Goal: Task Accomplishment & Management: Manage account settings

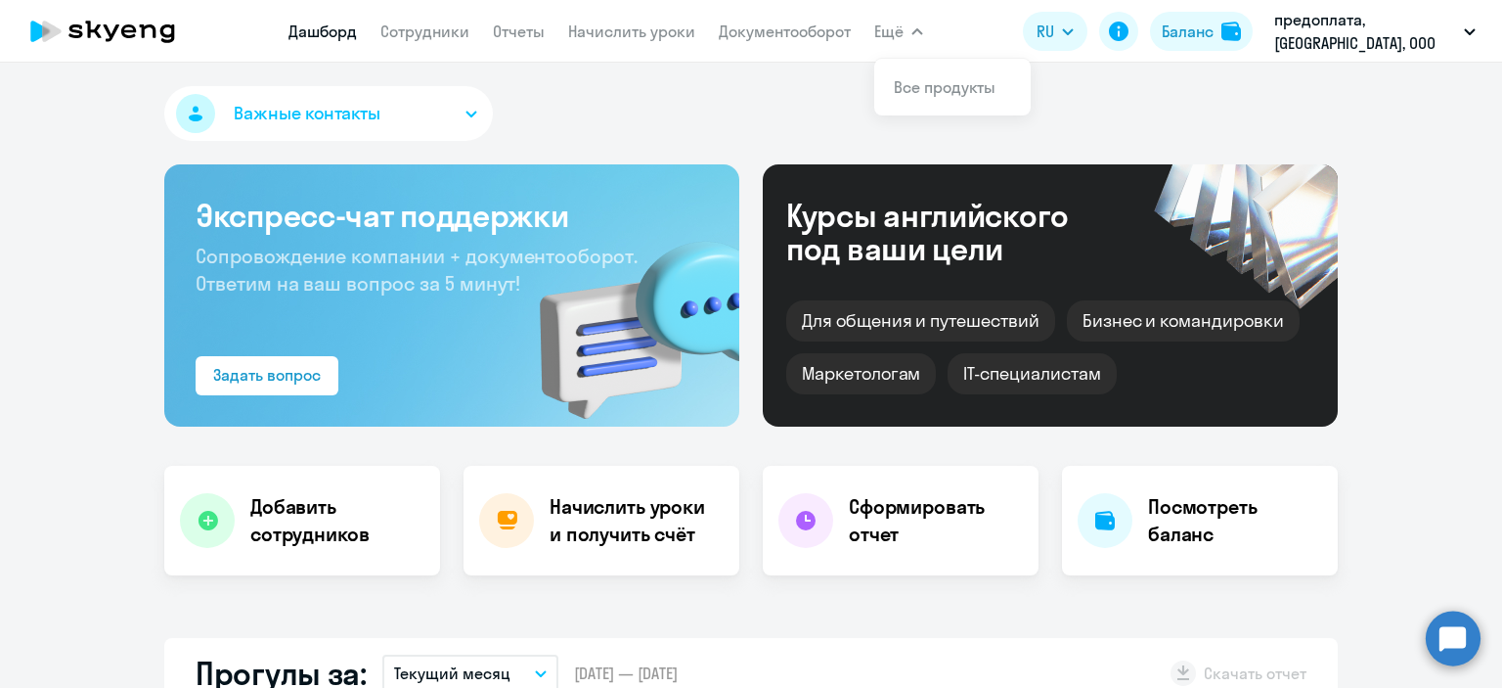
select select "30"
click at [310, 30] on link "Дашборд" at bounding box center [322, 32] width 68 height 20
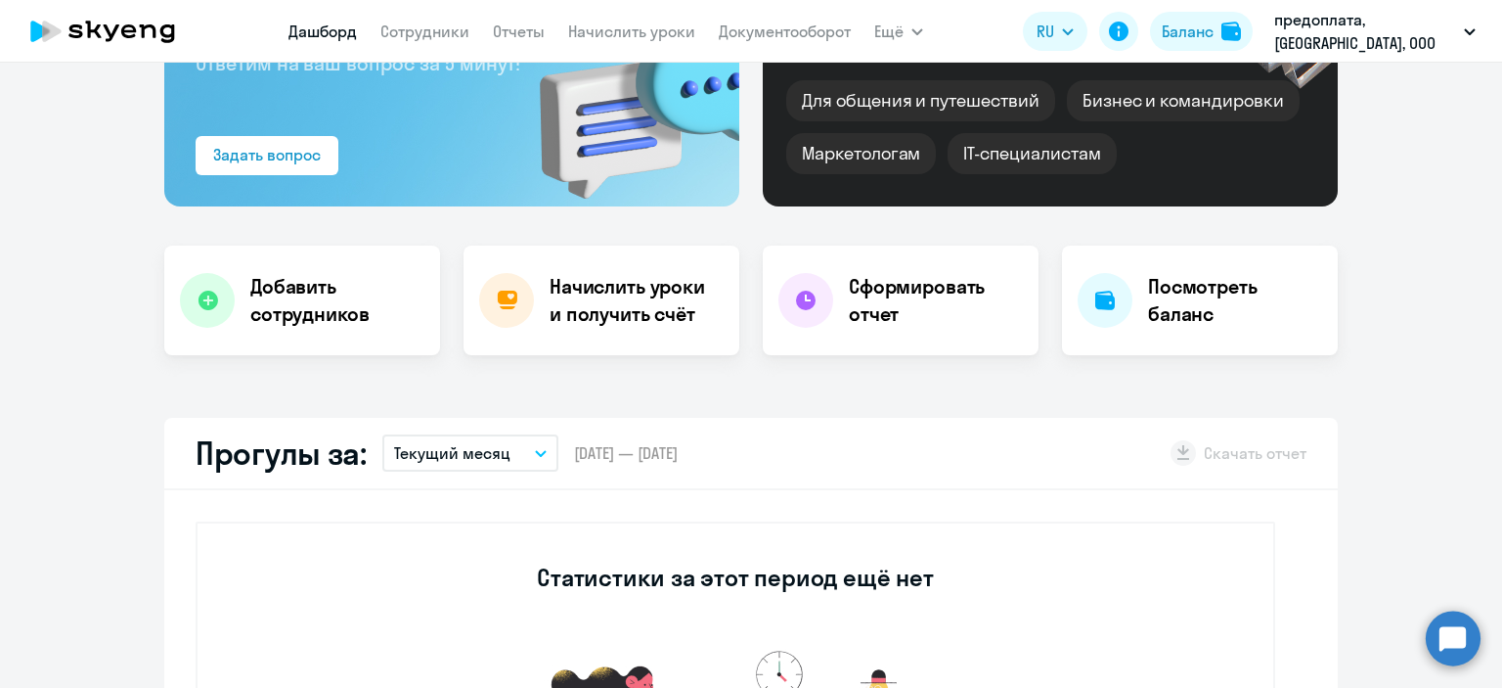
scroll to position [58, 0]
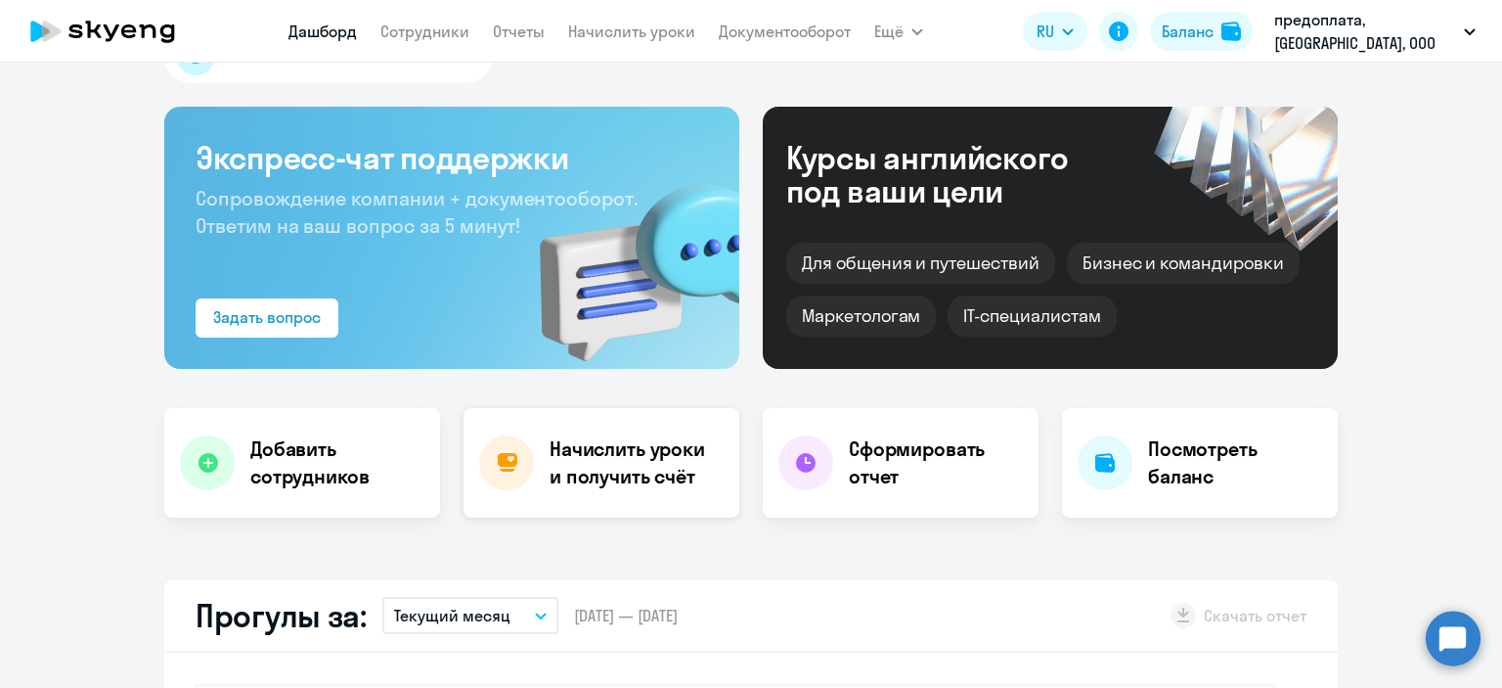
click at [614, 452] on h4 "Начислить уроки и получить счёт" at bounding box center [635, 462] width 170 height 55
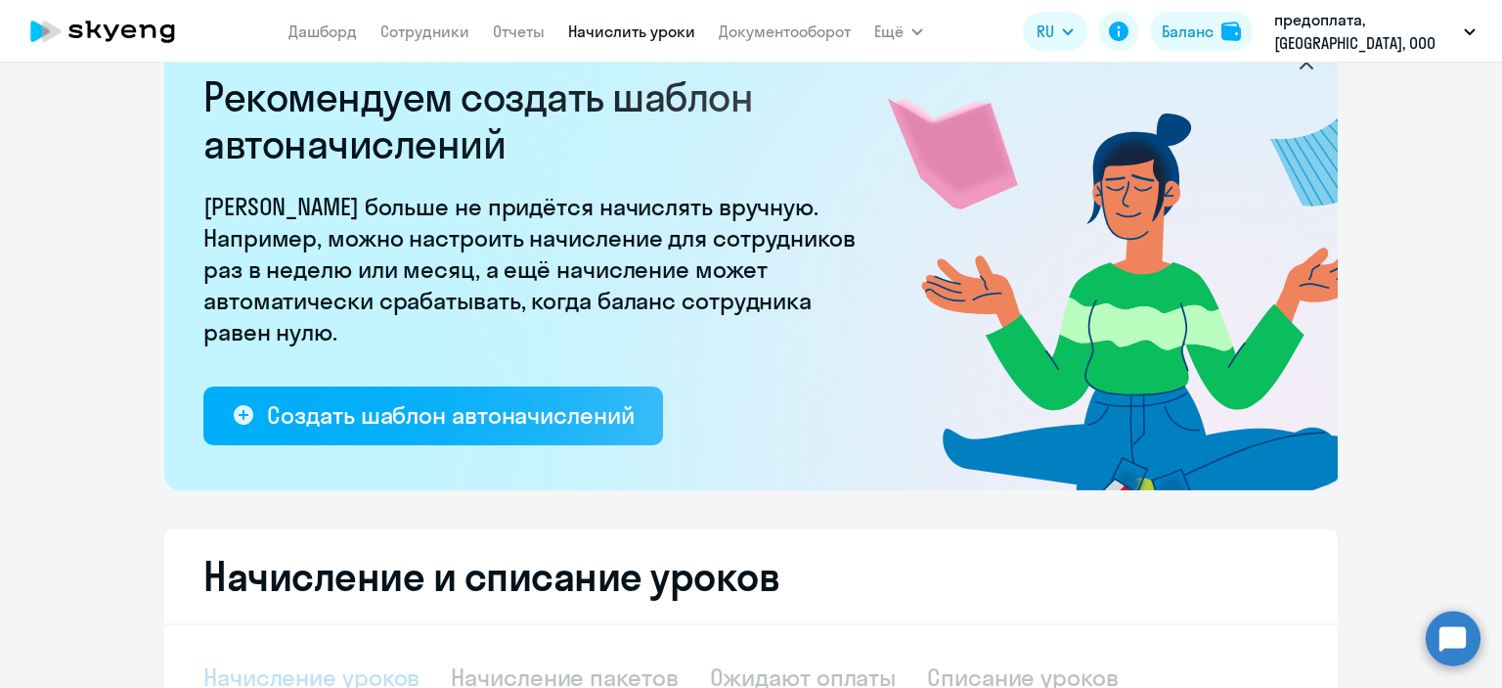
select select "10"
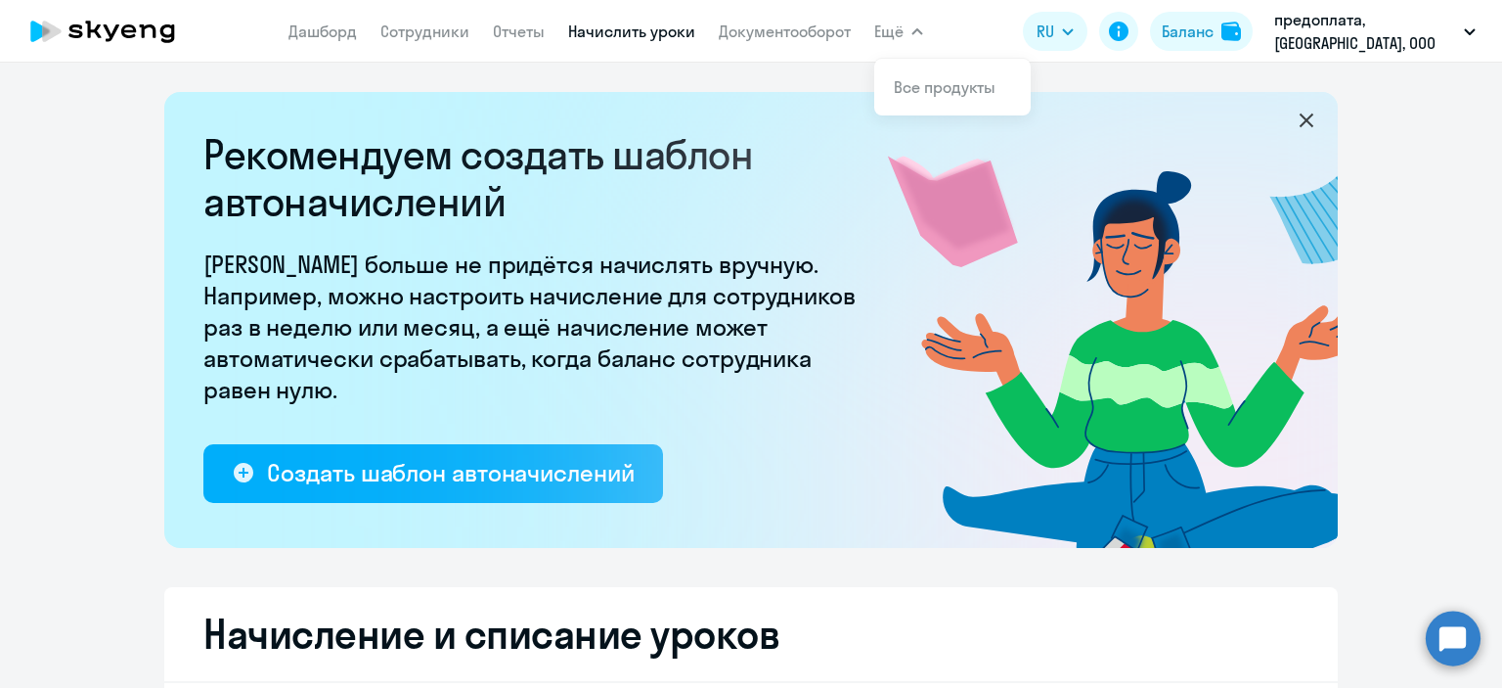
click at [901, 27] on span "Ещё" at bounding box center [888, 31] width 29 height 23
click at [912, 29] on icon "button" at bounding box center [917, 31] width 10 height 5
click at [955, 90] on link "Все продукты" at bounding box center [945, 87] width 102 height 20
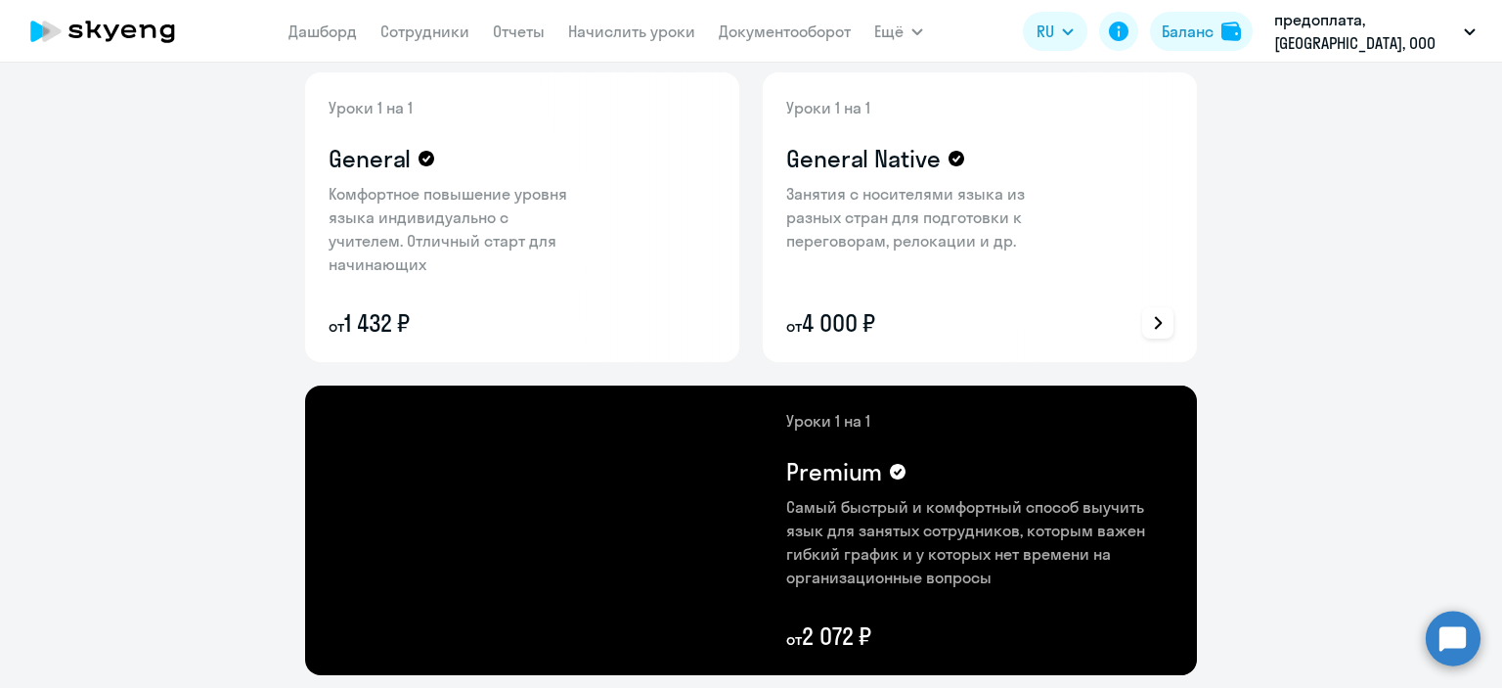
scroll to position [196, 0]
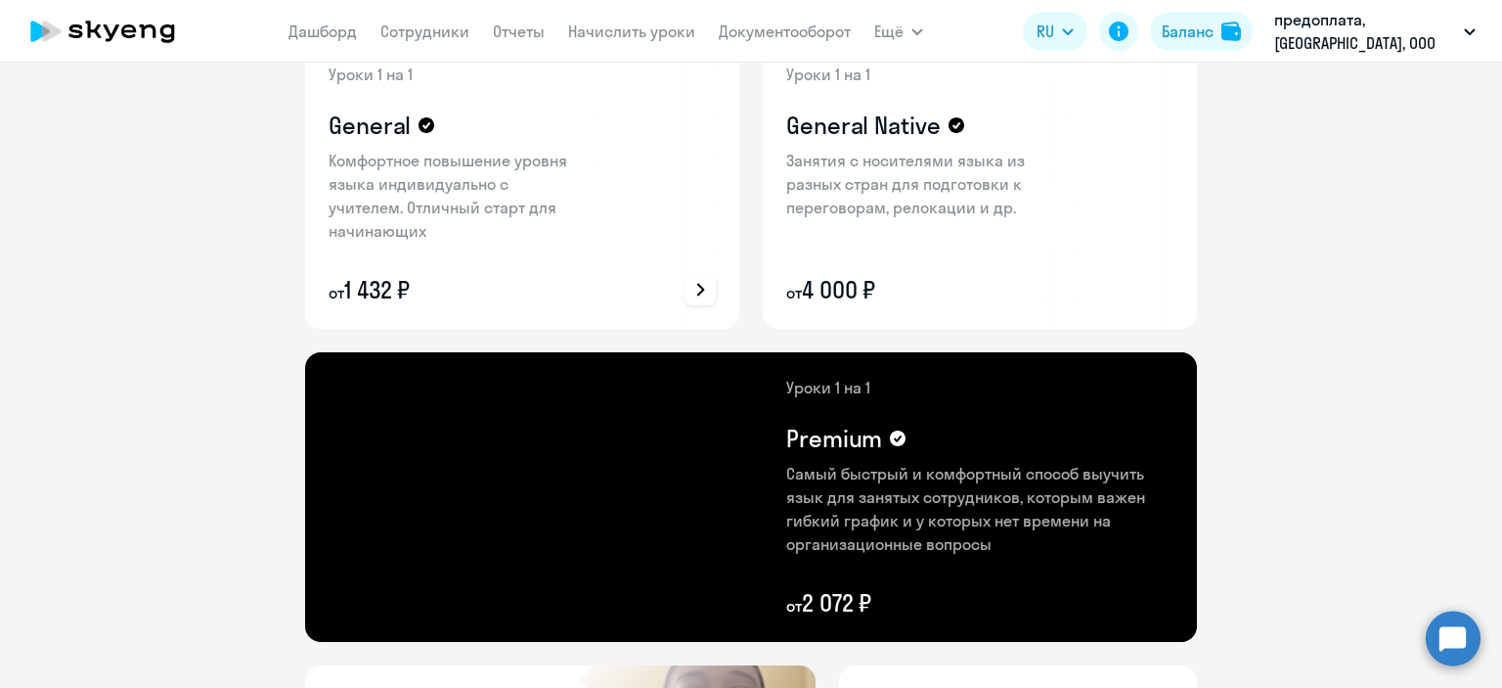
click at [696, 288] on icon at bounding box center [699, 289] width 23 height 23
click at [558, 291] on div at bounding box center [751, 344] width 1502 height 688
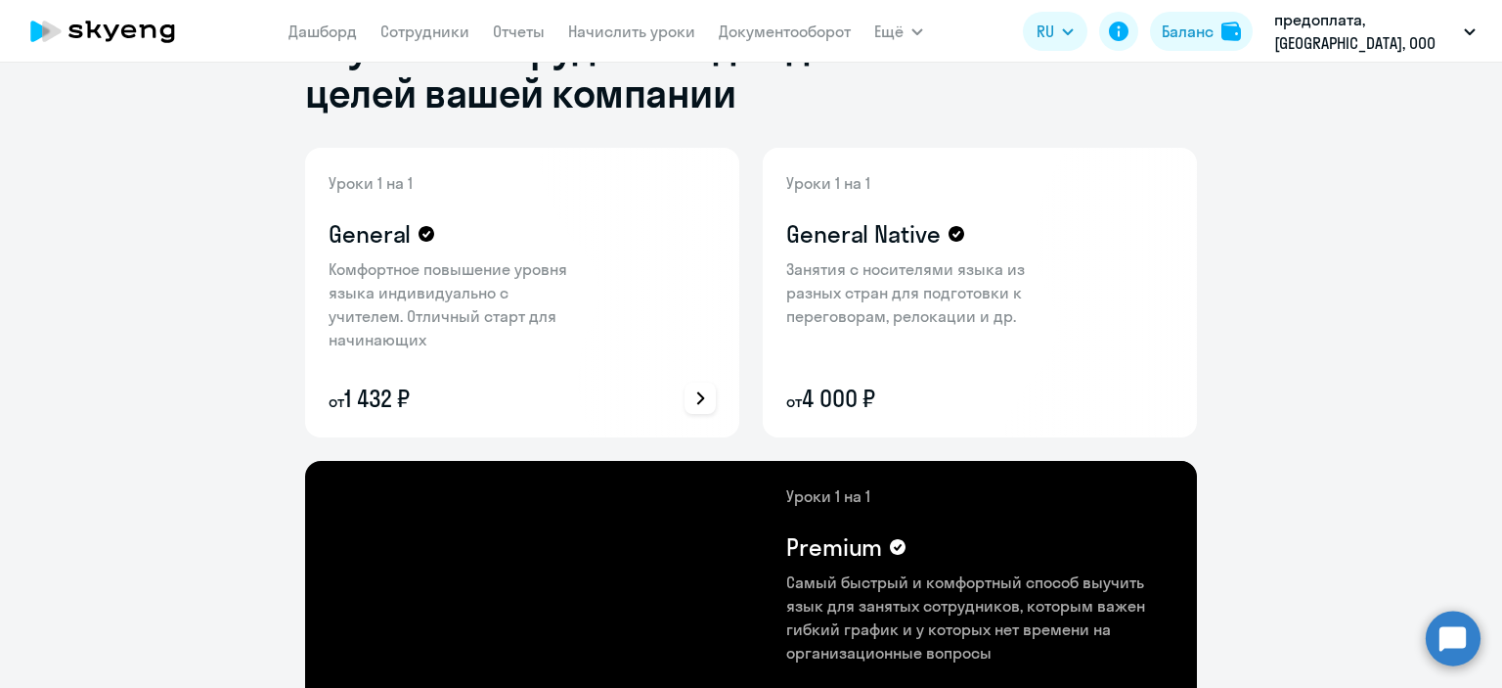
scroll to position [0, 0]
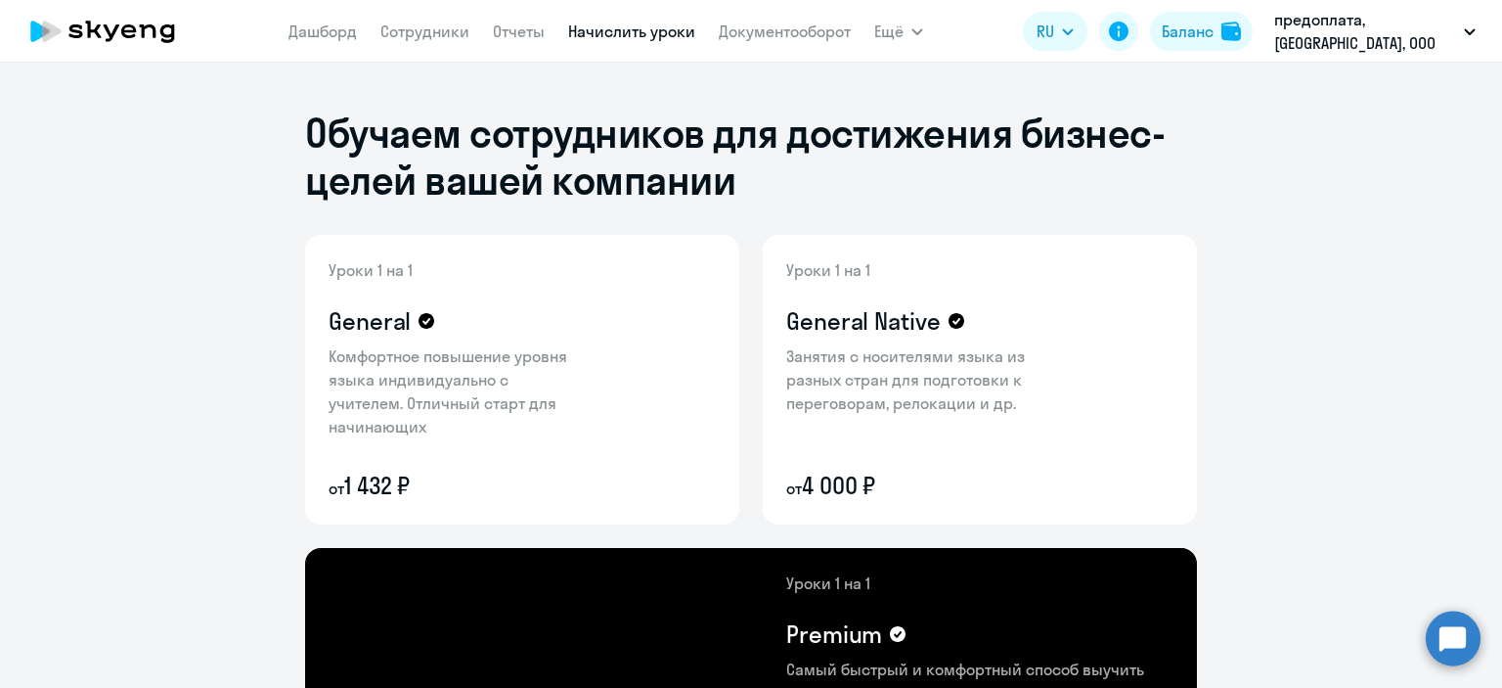
click at [636, 30] on link "Начислить уроки" at bounding box center [631, 32] width 127 height 20
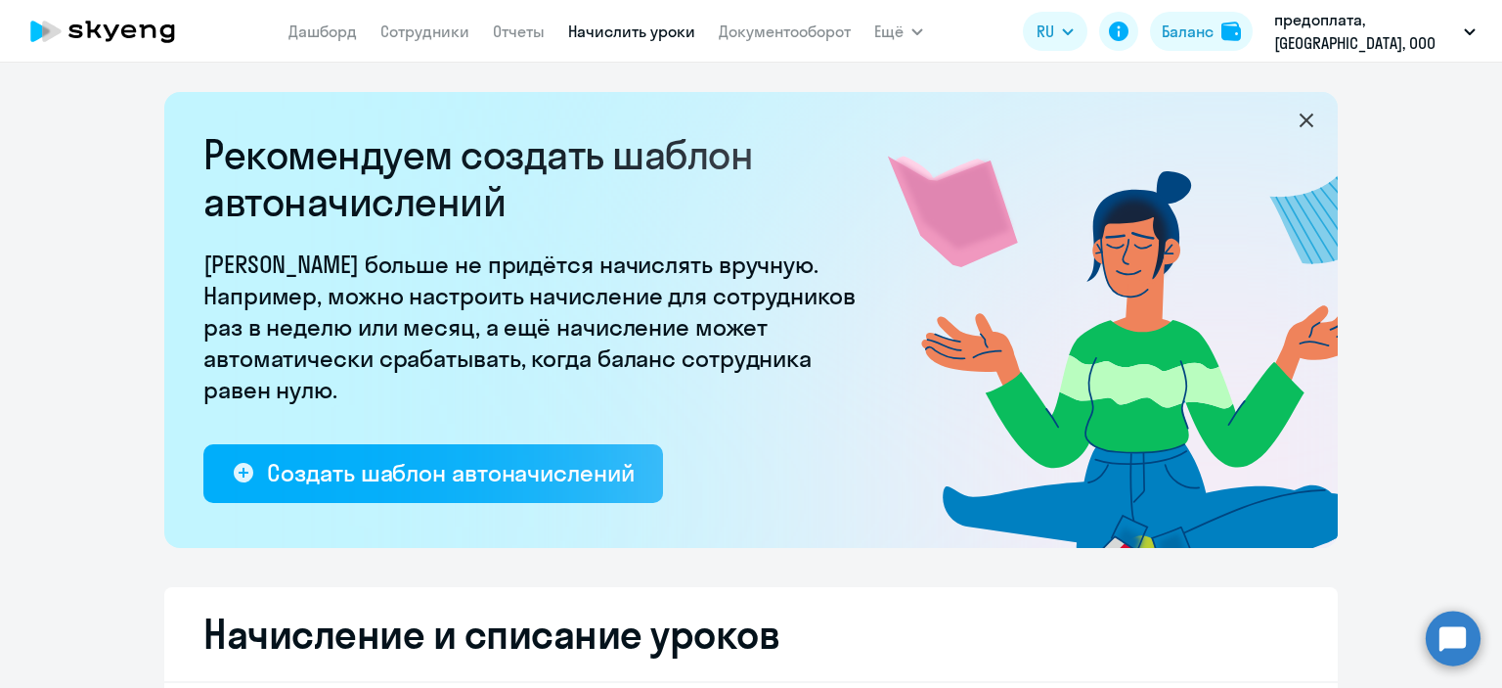
select select "10"
click at [1196, 33] on div "Баланс" at bounding box center [1188, 31] width 52 height 23
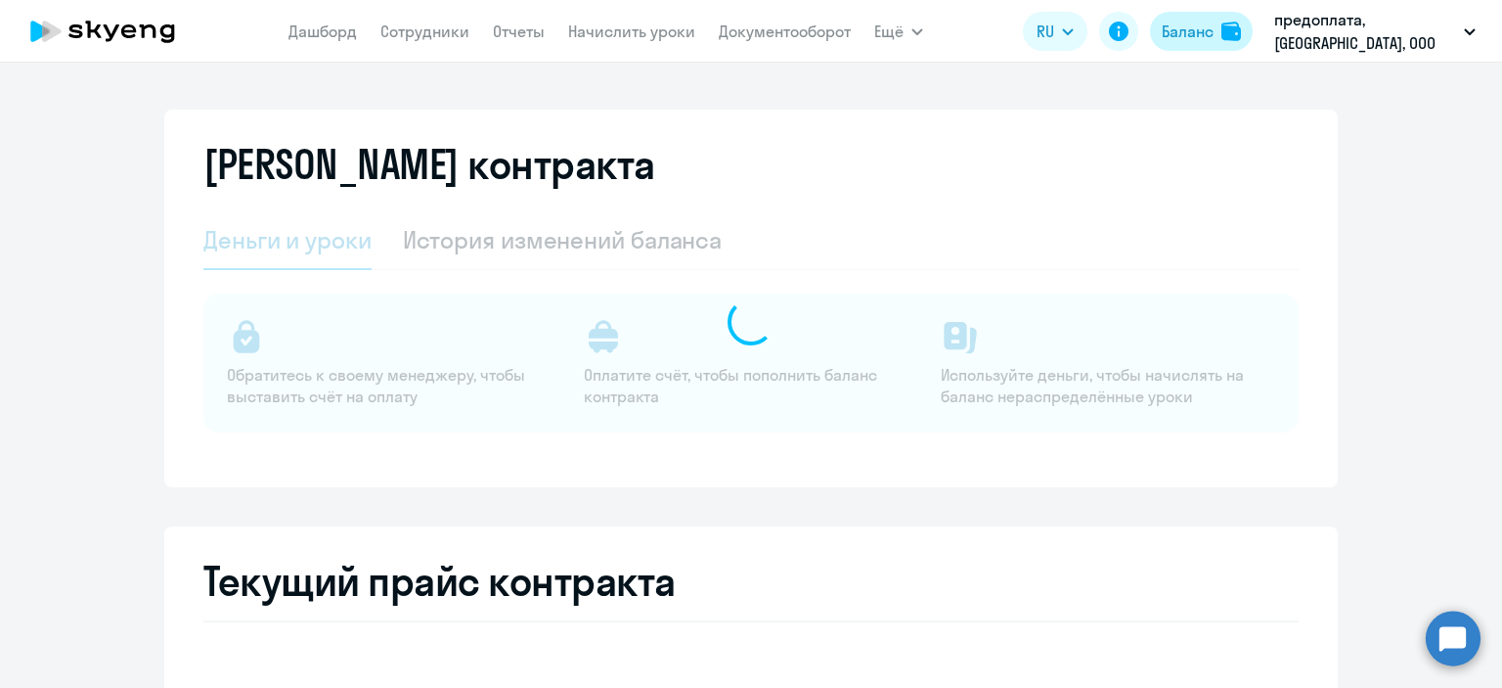
select select "english_adult_not_native_speaker"
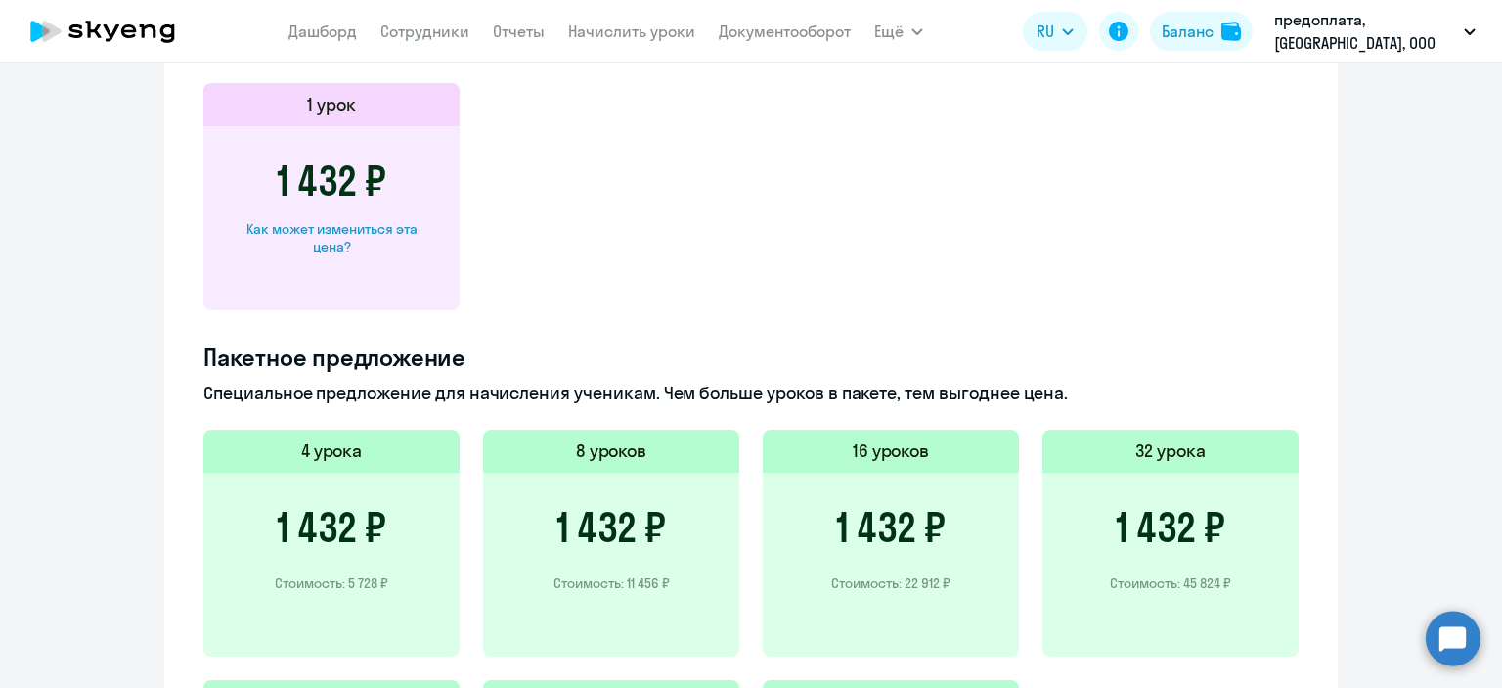
scroll to position [1076, 0]
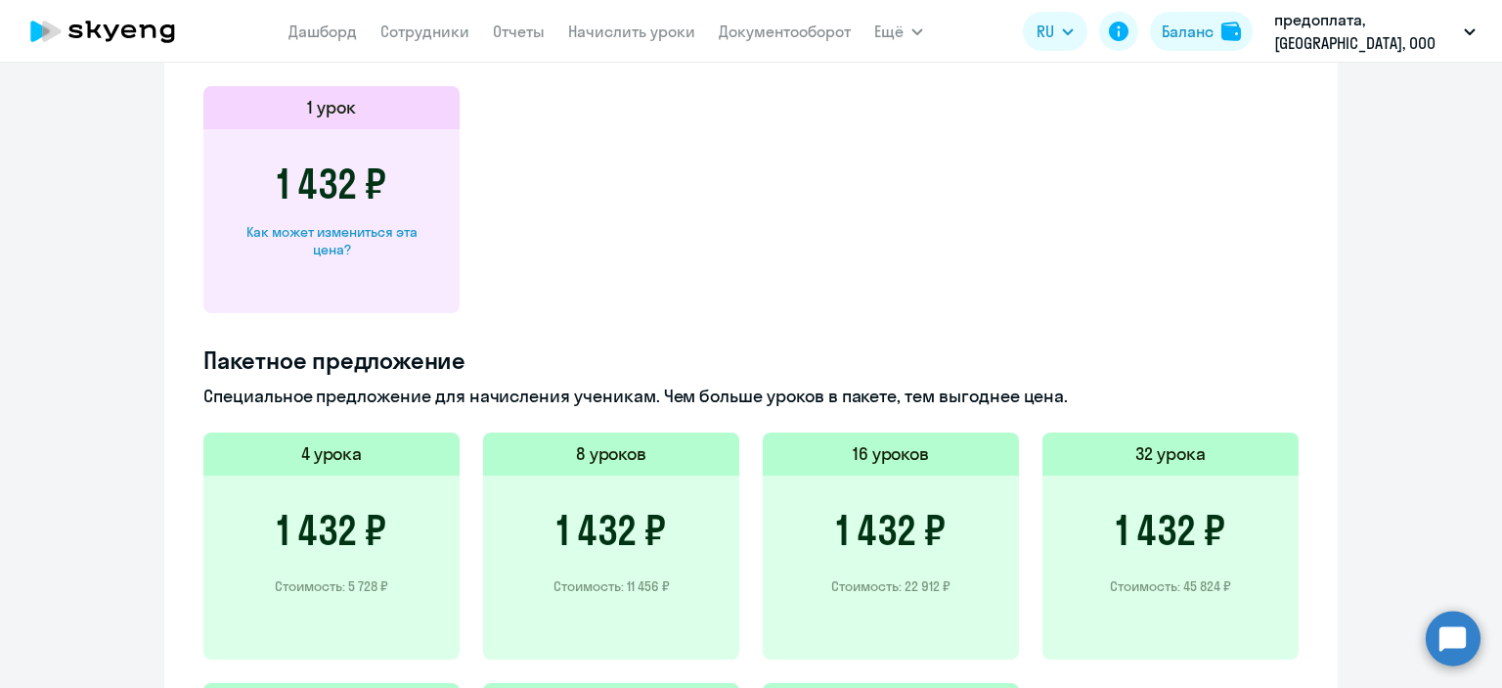
click at [340, 241] on div "Как может измениться эта цена?" at bounding box center [332, 240] width 194 height 35
select select "english_adult_not_native_speaker"
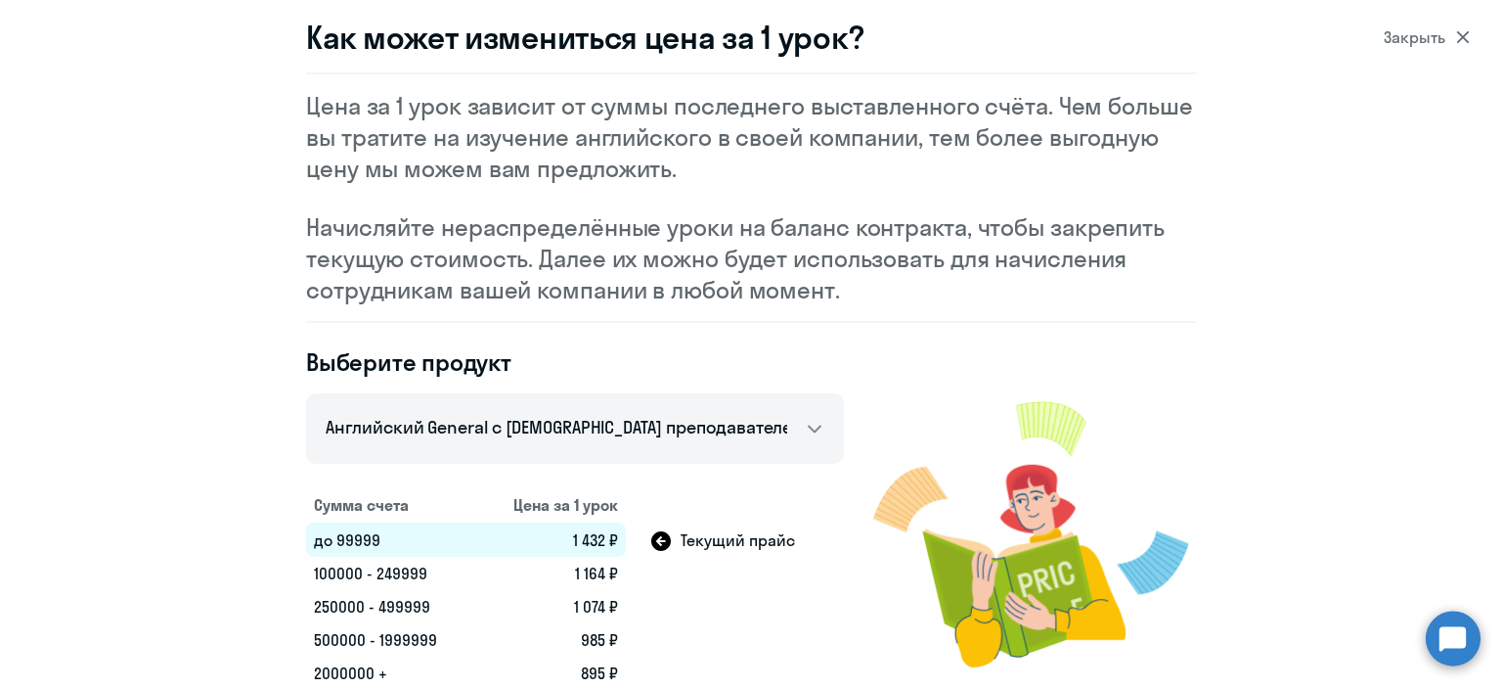
scroll to position [110, 0]
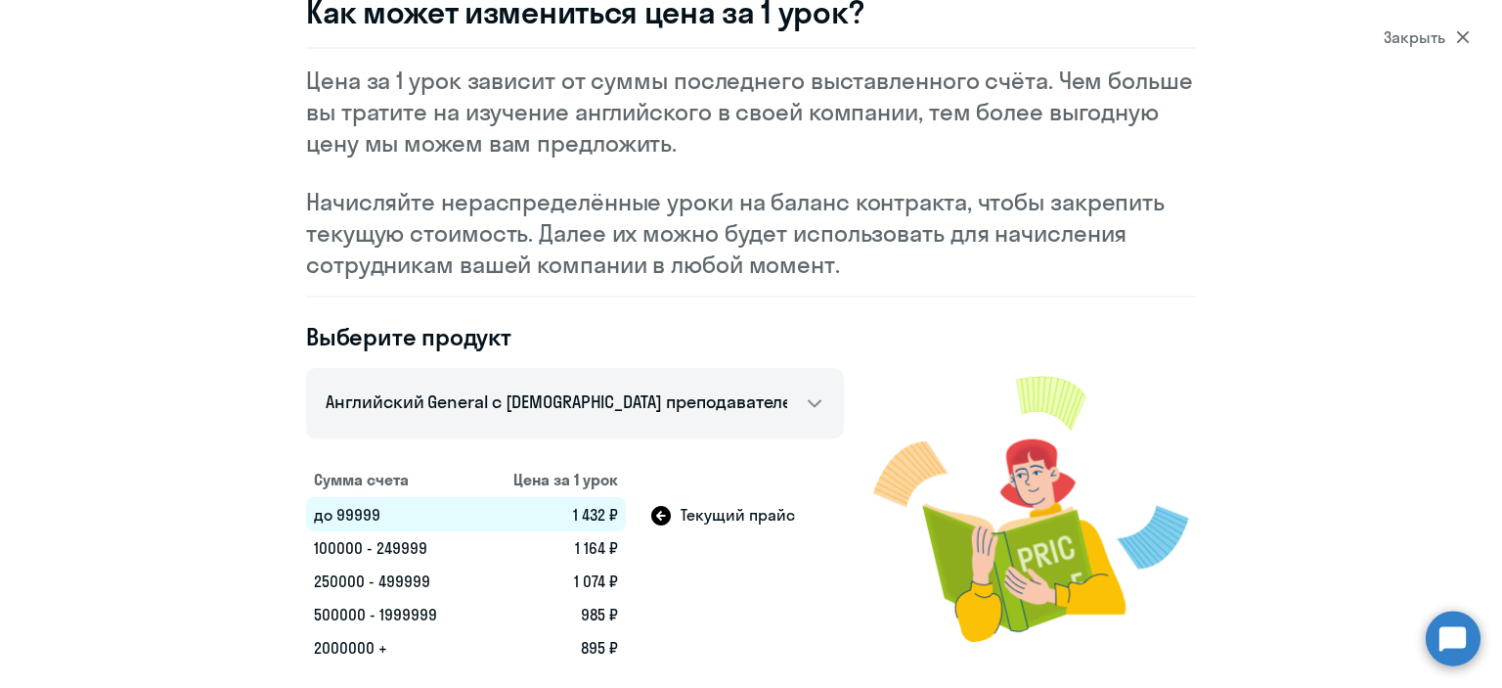
scroll to position [293, 0]
select select "10"
select select "30"
select select "10"
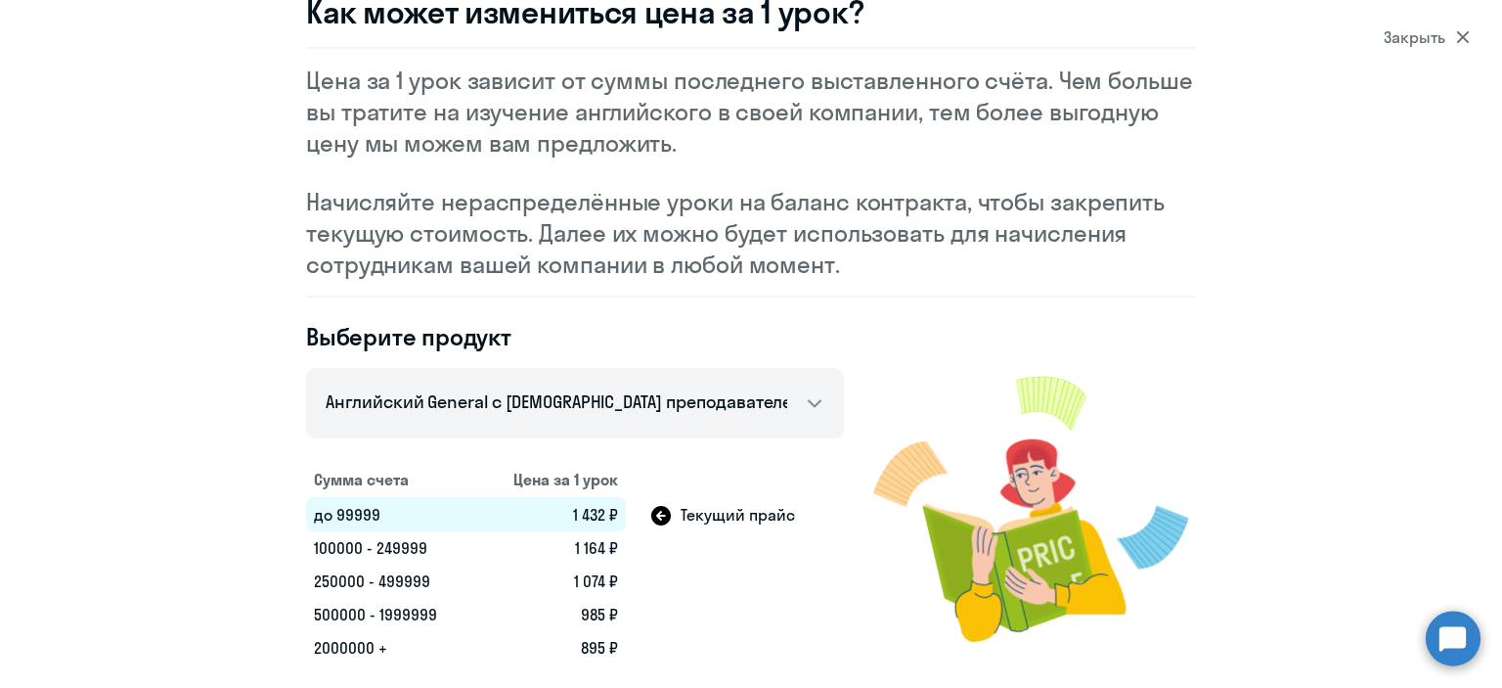
click at [1459, 36] on icon at bounding box center [1463, 37] width 14 height 14
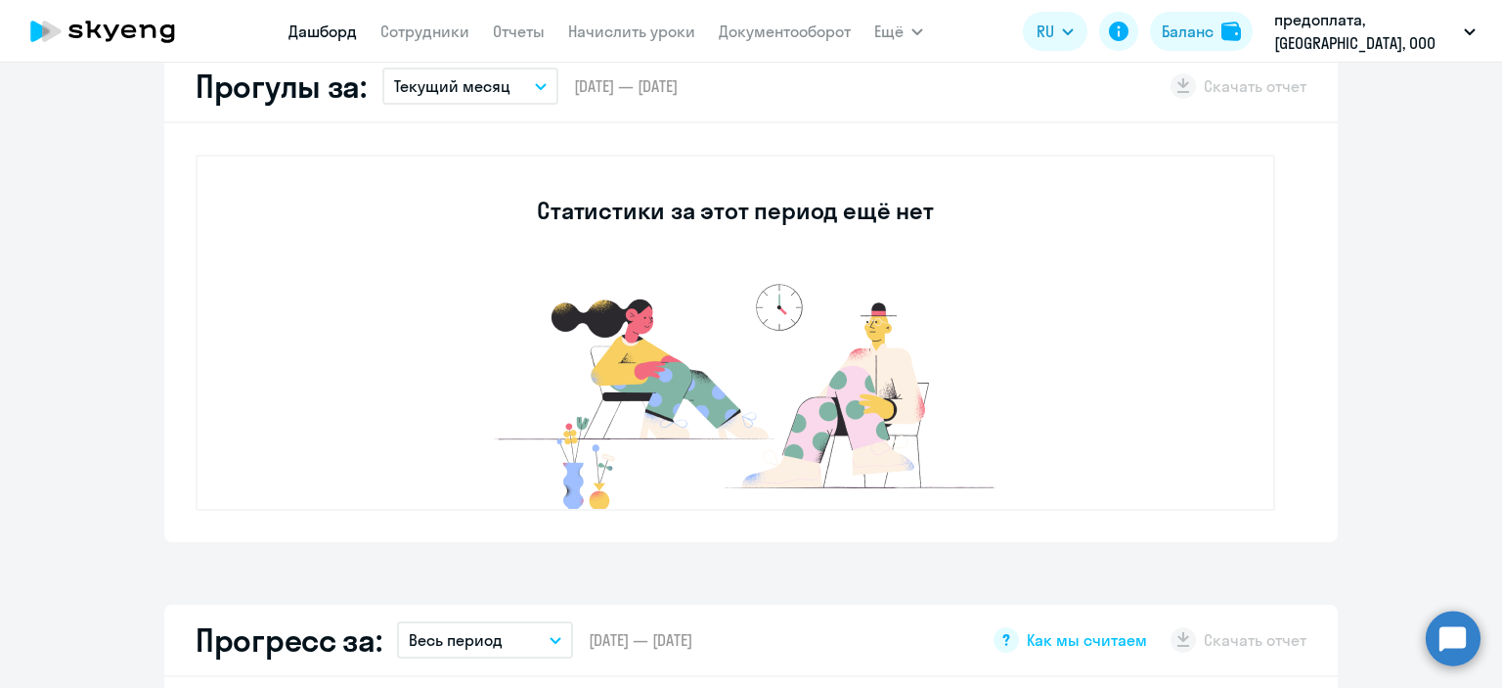
select select "30"
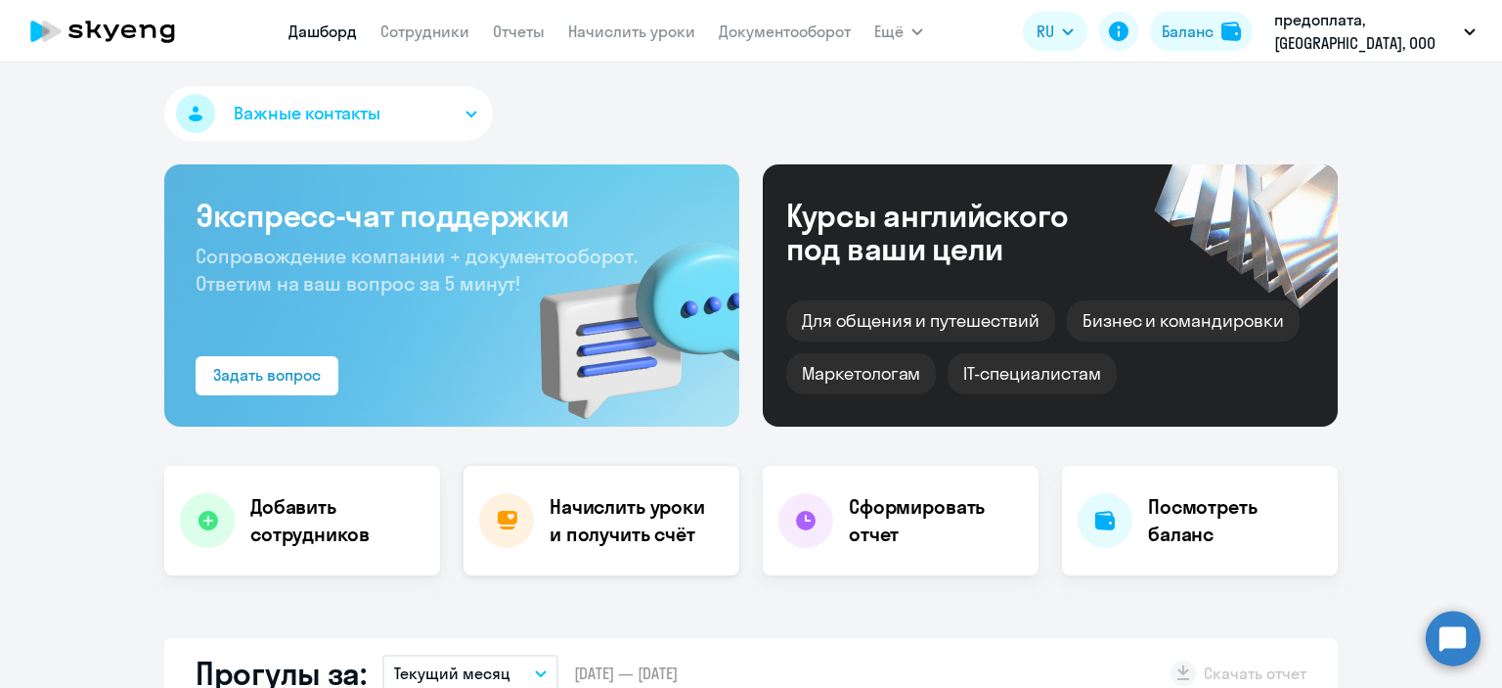
click at [605, 519] on h4 "Начислить уроки и получить счёт" at bounding box center [635, 520] width 170 height 55
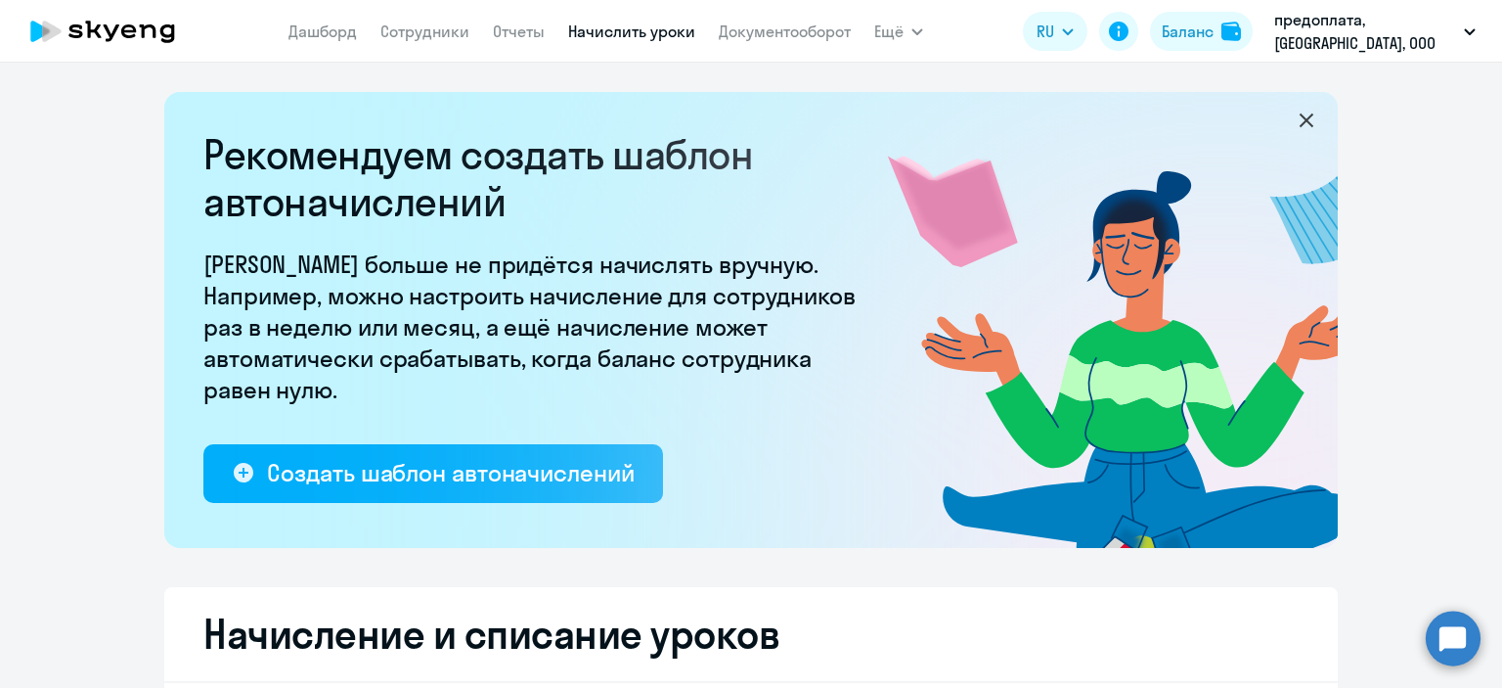
select select "10"
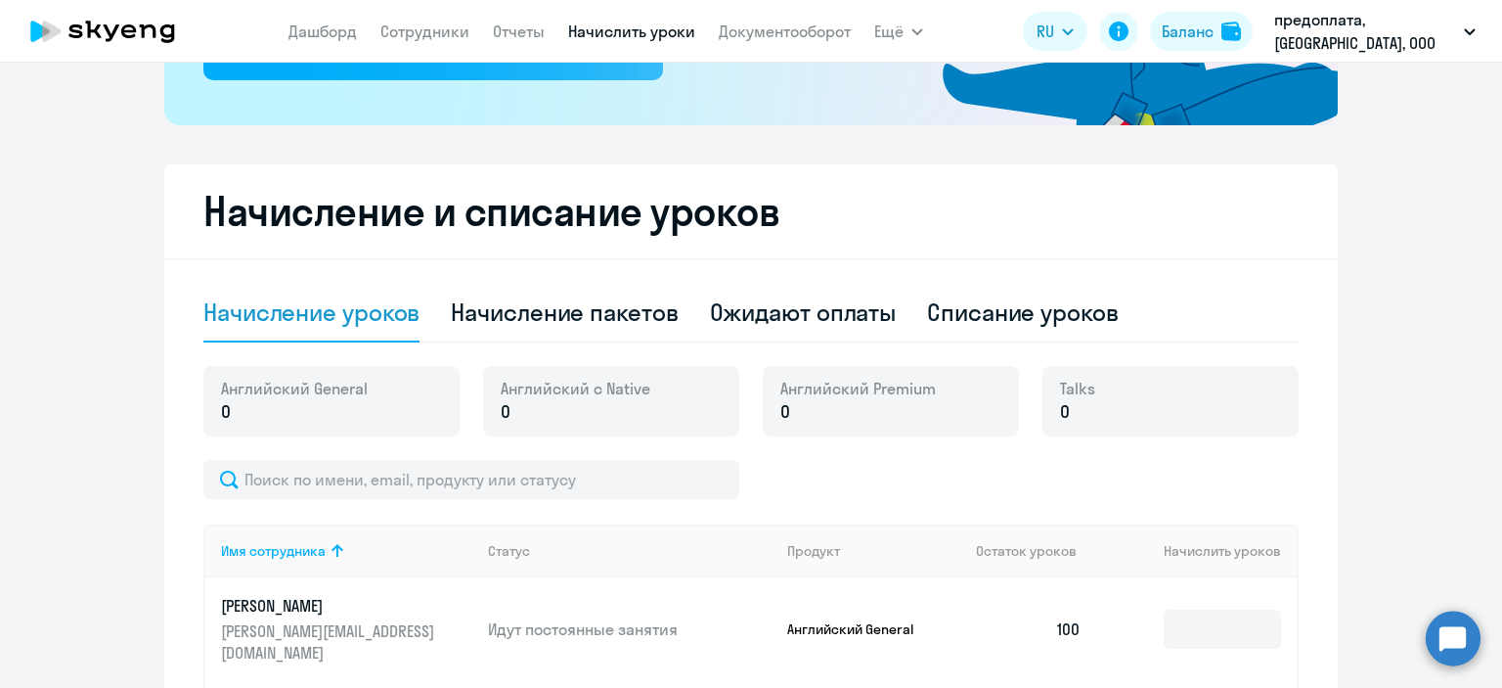
scroll to position [520, 0]
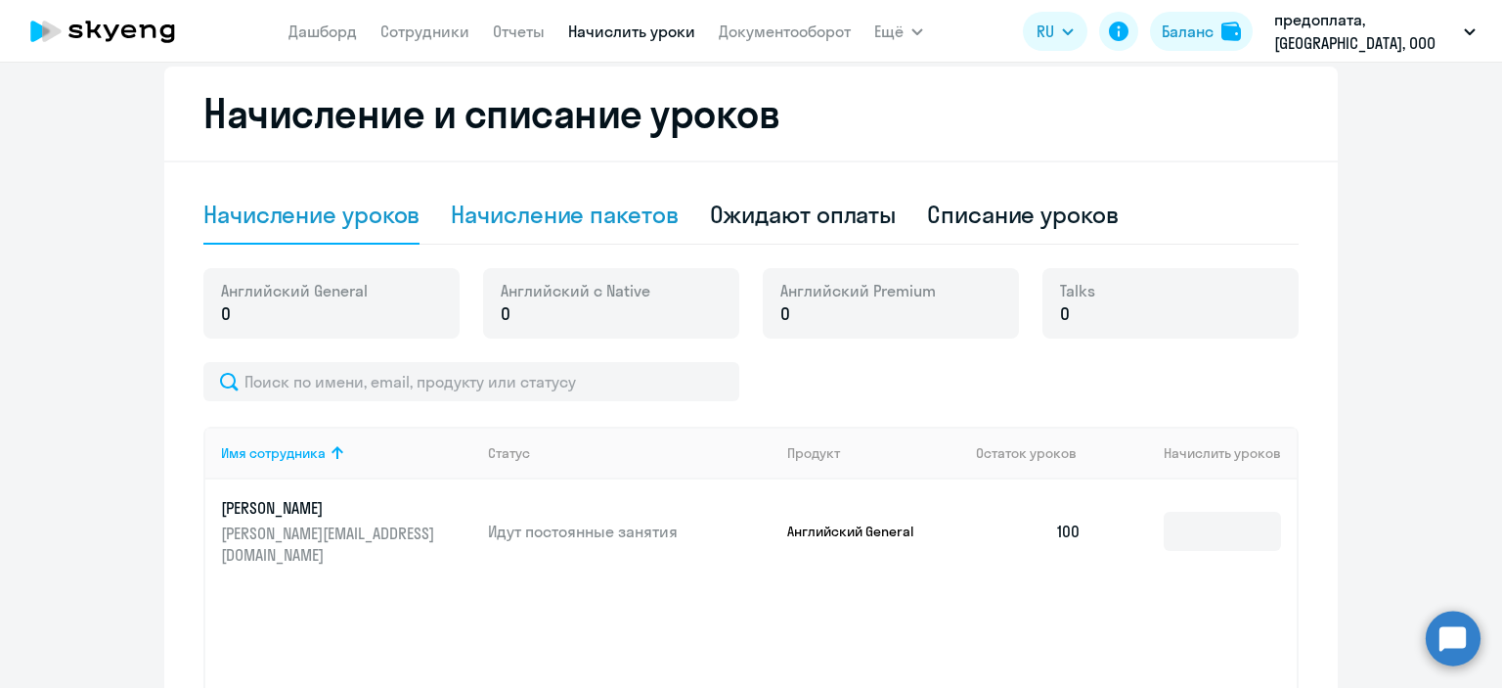
click at [575, 214] on div "Начисление пакетов" at bounding box center [564, 214] width 227 height 31
select select "10"
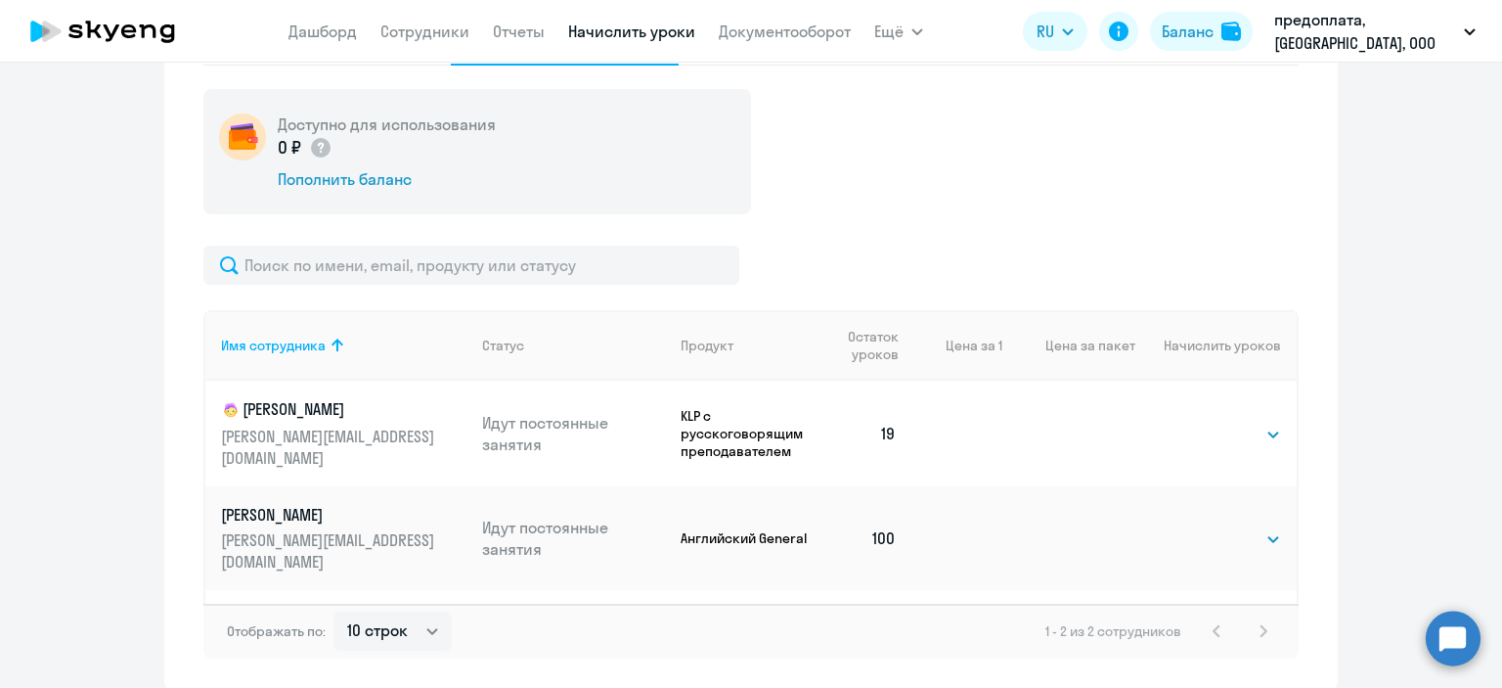
scroll to position [778, 0]
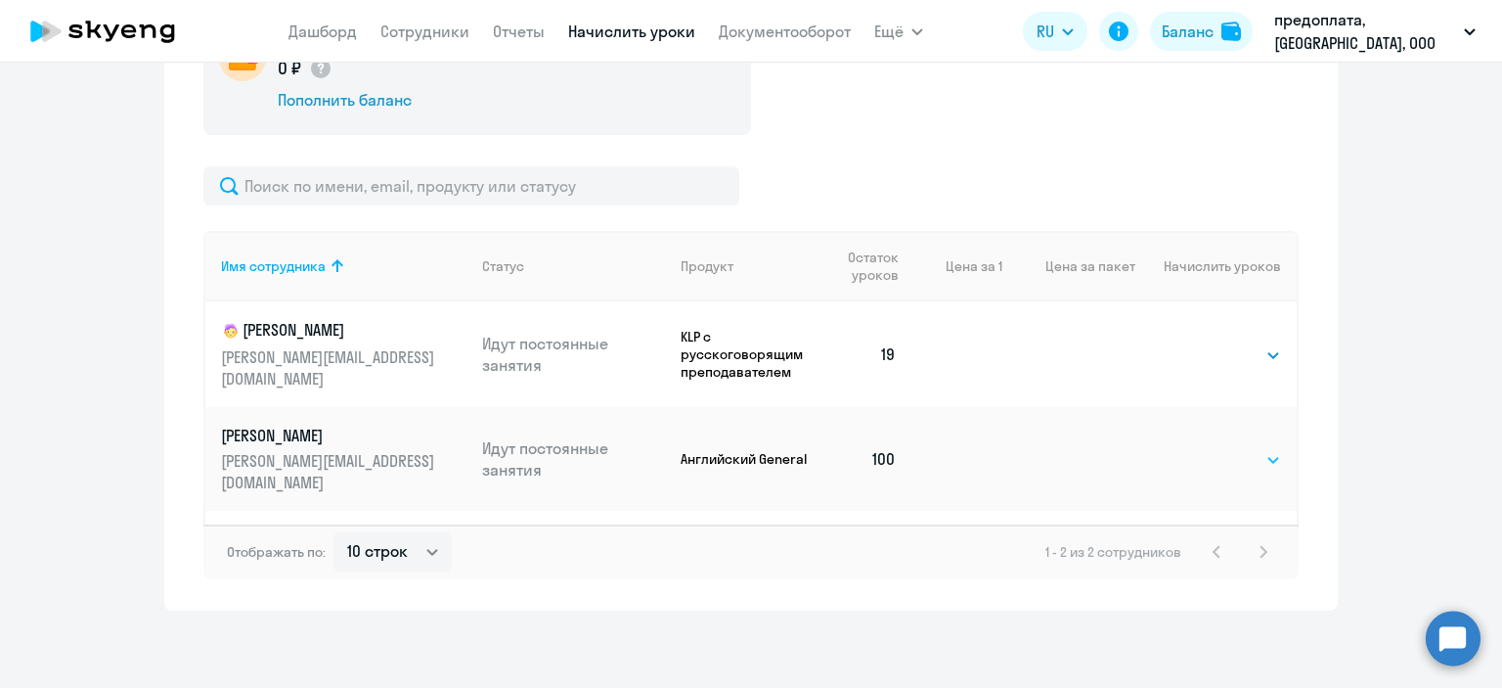
click at [1264, 448] on select "Выбрать 4 8 16 32 64 96 128" at bounding box center [1241, 459] width 80 height 23
select select "32"
click at [1201, 448] on select "Выбрать 4 8 16 32 64 96 128" at bounding box center [1241, 459] width 80 height 23
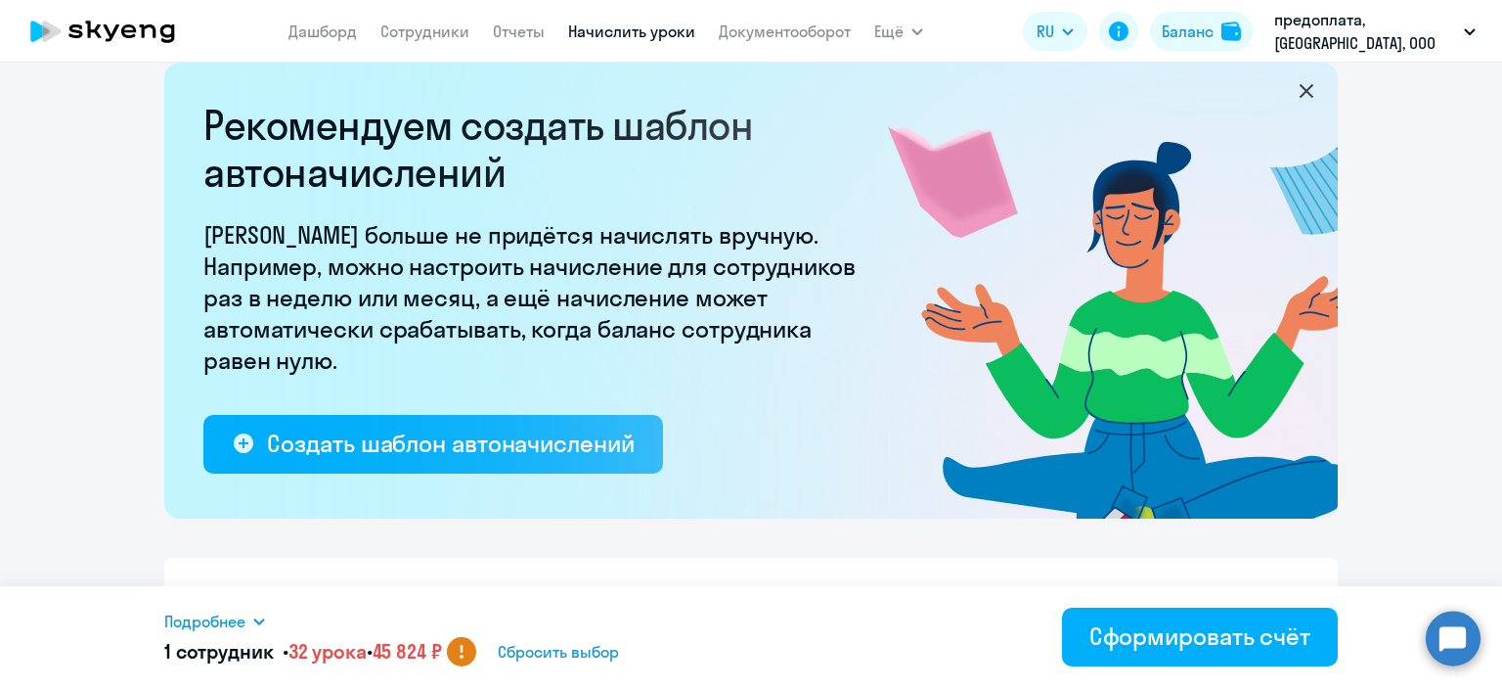
scroll to position [0, 0]
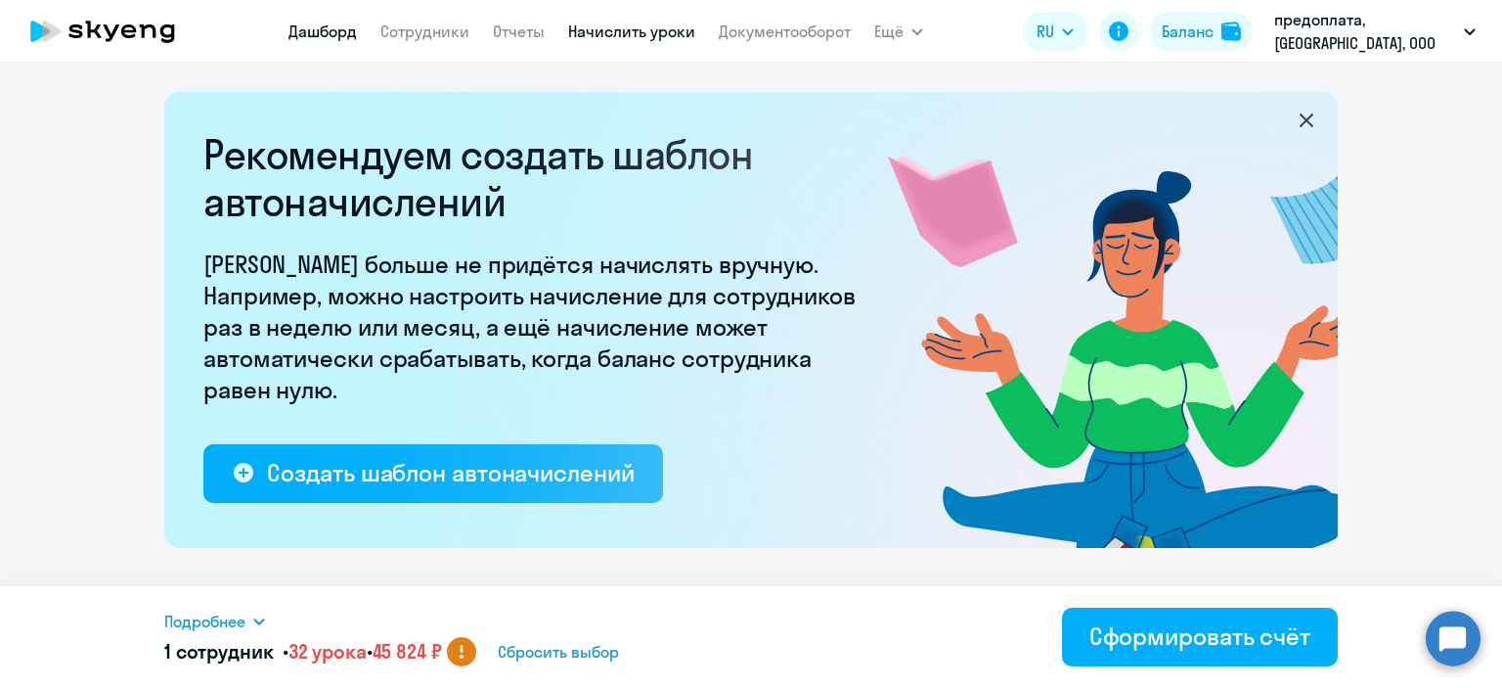
click at [309, 26] on link "Дашборд" at bounding box center [322, 32] width 68 height 20
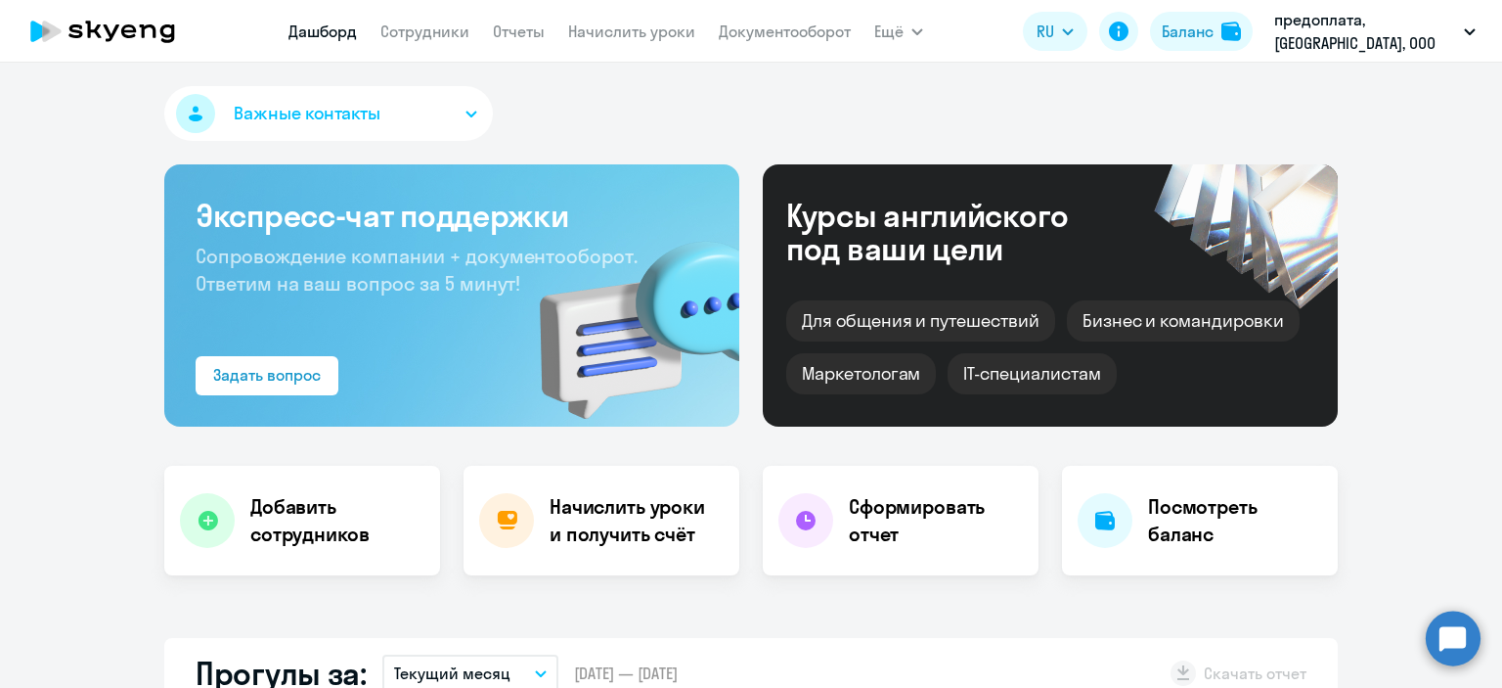
select select "30"
click at [430, 41] on link "Сотрудники" at bounding box center [424, 32] width 89 height 20
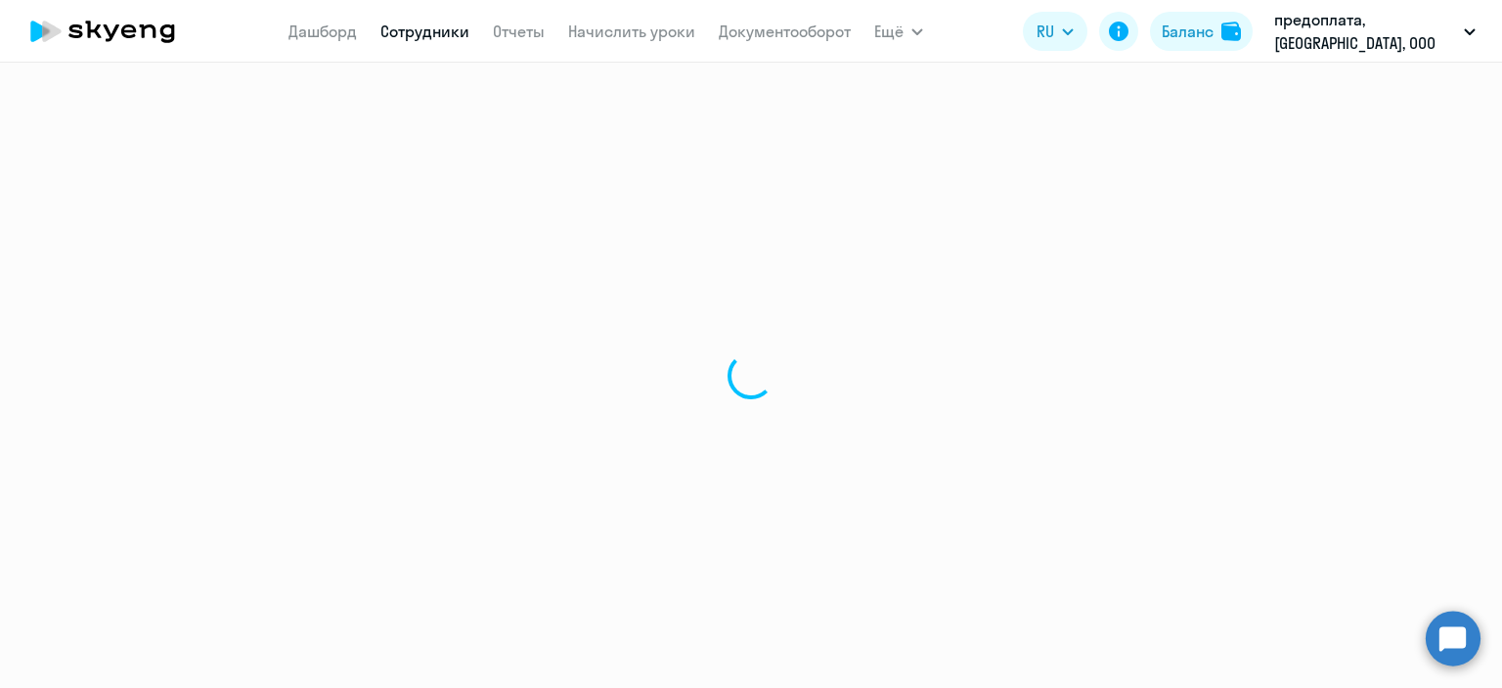
select select "30"
